Goal: Information Seeking & Learning: Learn about a topic

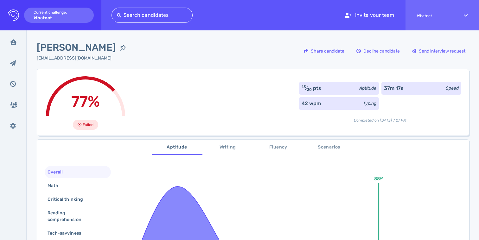
scroll to position [40, 0]
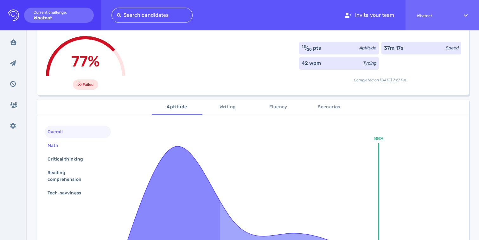
click at [62, 148] on div "Math" at bounding box center [56, 145] width 20 height 9
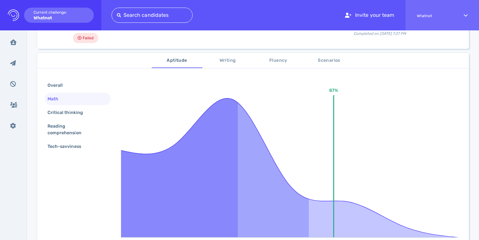
scroll to position [105, 0]
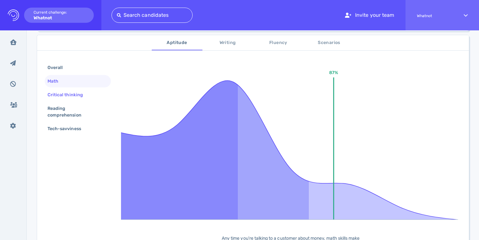
click at [73, 96] on div "Critical thinking" at bounding box center [68, 94] width 44 height 9
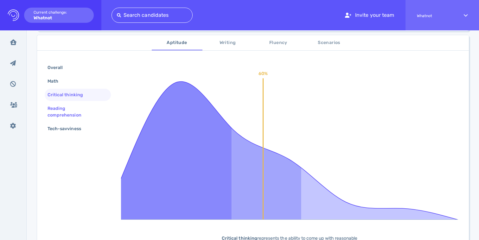
click at [65, 111] on div "Reading comprehension" at bounding box center [75, 112] width 58 height 16
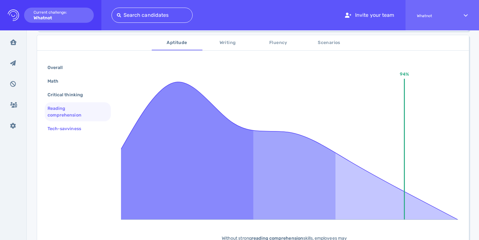
click at [67, 127] on div "Tech-savviness" at bounding box center [67, 128] width 42 height 9
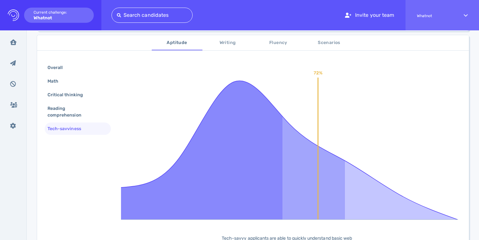
click at [230, 45] on span "Writing" at bounding box center [227, 43] width 43 height 8
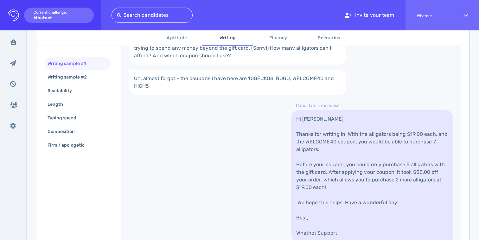
scroll to position [223, 0]
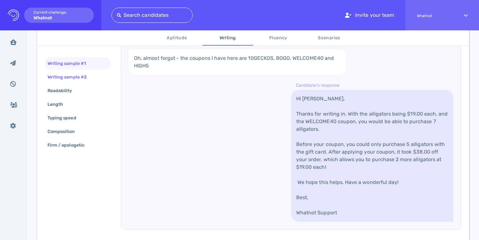
click at [76, 78] on div "Writing sample #2" at bounding box center [70, 77] width 48 height 9
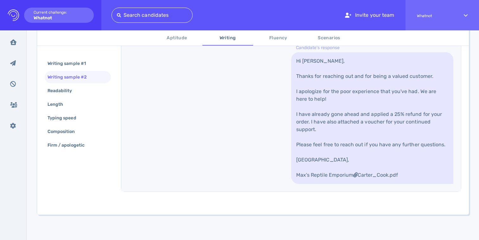
scroll to position [296, 0]
click at [64, 94] on div "Readability" at bounding box center [63, 90] width 34 height 9
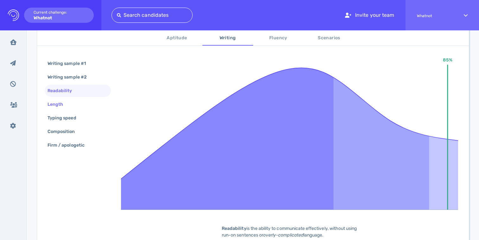
click at [56, 101] on div "Length" at bounding box center [58, 104] width 24 height 9
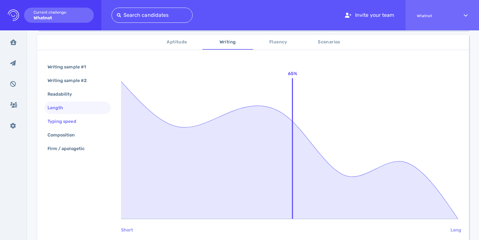
click at [68, 117] on div "Typing speed" at bounding box center [65, 121] width 38 height 9
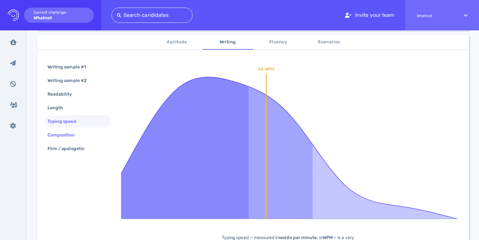
click at [69, 132] on div "Composition" at bounding box center [64, 134] width 36 height 9
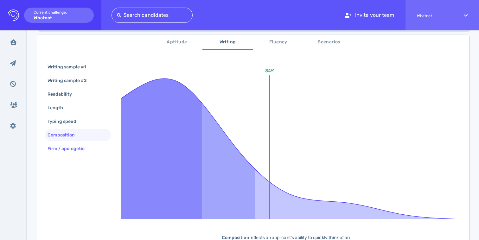
click at [73, 144] on div "Firm / apologetic" at bounding box center [69, 148] width 46 height 9
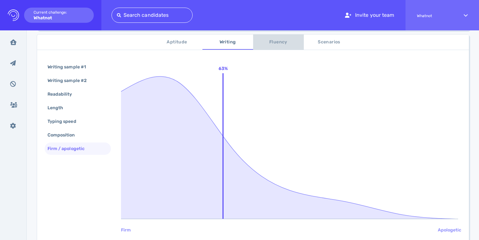
click at [273, 41] on span "Fluency" at bounding box center [278, 42] width 43 height 8
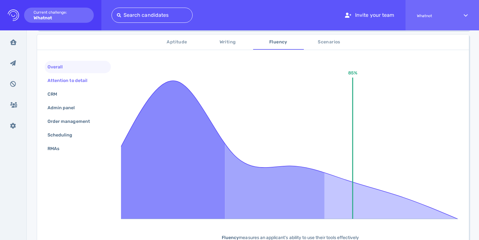
click at [79, 79] on div "Attention to detail" at bounding box center [70, 80] width 49 height 9
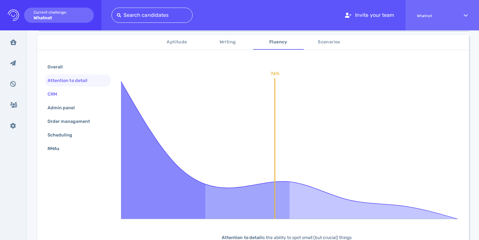
click at [66, 92] on div "CRM" at bounding box center [78, 94] width 66 height 12
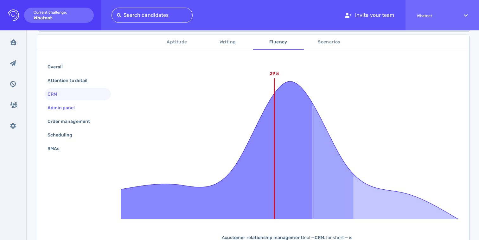
click at [70, 108] on div "Admin panel" at bounding box center [64, 107] width 36 height 9
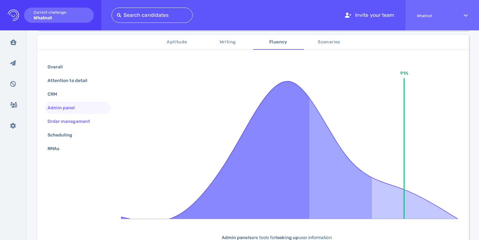
click at [79, 125] on div "Order management" at bounding box center [71, 121] width 51 height 9
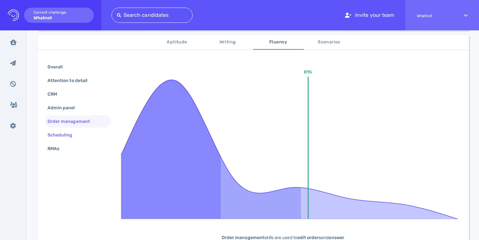
click at [68, 136] on div "Scheduling" at bounding box center [63, 134] width 34 height 9
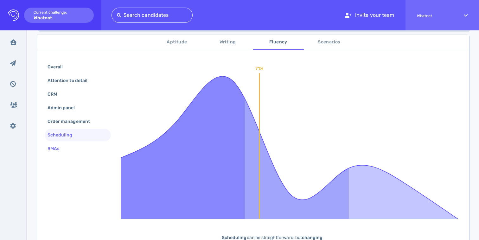
click at [67, 146] on div "RMAs" at bounding box center [78, 149] width 66 height 12
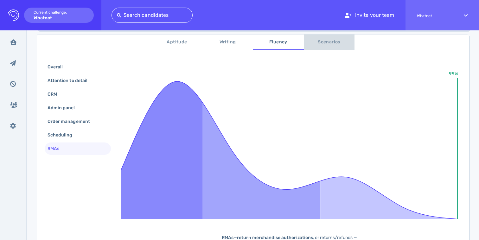
click at [318, 41] on span "Scenarios" at bounding box center [329, 42] width 43 height 8
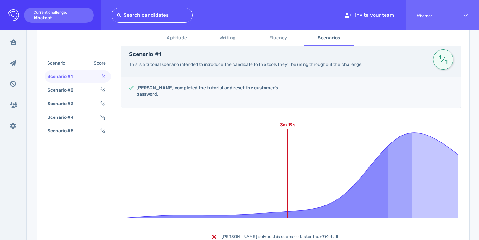
scroll to position [128, 0]
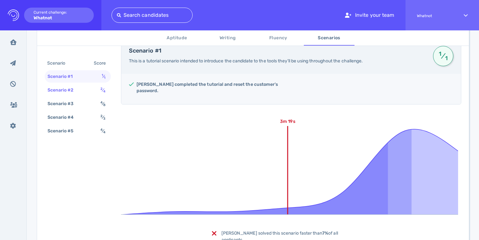
click at [72, 89] on div "Scenario #2" at bounding box center [63, 90] width 35 height 9
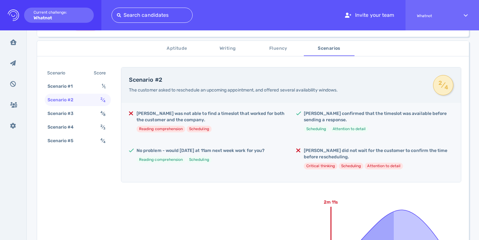
scroll to position [100, 0]
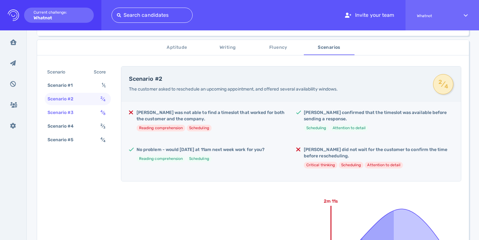
click at [76, 115] on div "Scenario #3" at bounding box center [63, 112] width 35 height 9
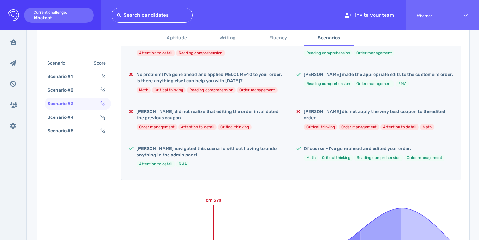
scroll to position [189, 0]
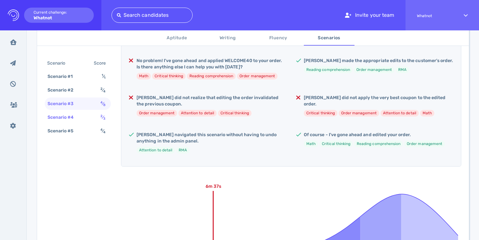
click at [76, 120] on div "Scenario #4" at bounding box center [63, 117] width 35 height 9
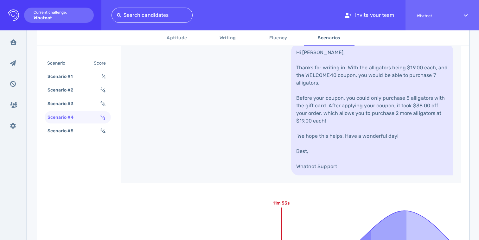
scroll to position [371, 0]
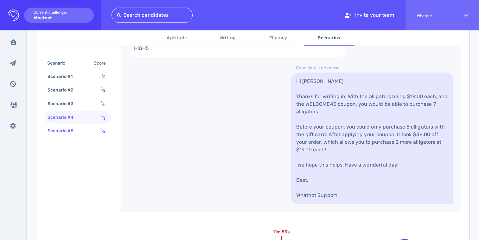
click at [57, 131] on div "Scenario #5" at bounding box center [63, 130] width 35 height 9
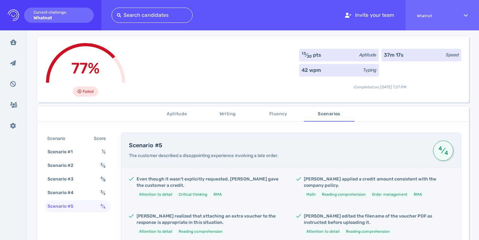
scroll to position [0, 0]
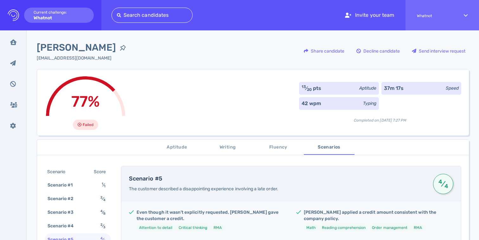
click at [210, 109] on div "77% Failed 13 ⁄ 20 pts Aptitude 37m 17s Speed 42 wpm Typing Completed on [DATE]…" at bounding box center [253, 102] width 432 height 67
click at [176, 144] on span "Aptitude" at bounding box center [177, 147] width 43 height 8
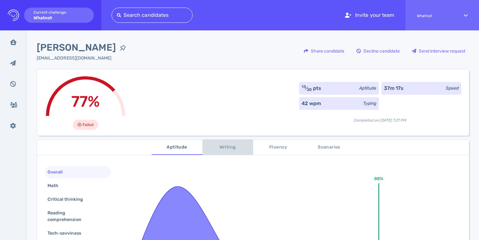
click at [220, 142] on button "Writing" at bounding box center [227, 147] width 51 height 15
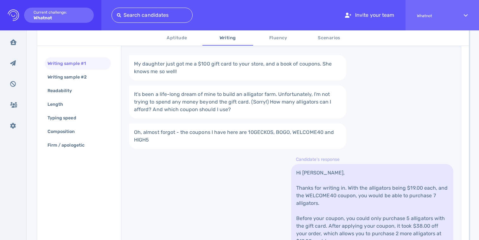
scroll to position [151, 0]
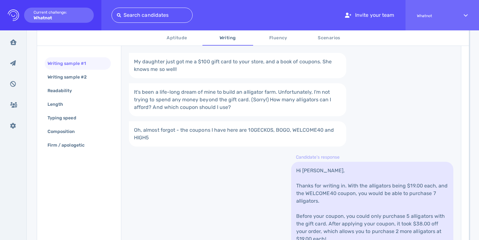
click at [256, 171] on div "My daughter just got me a $100 gift card to your store, and a book of coupons. …" at bounding box center [291, 173] width 340 height 256
